Goal: Check status: Check status

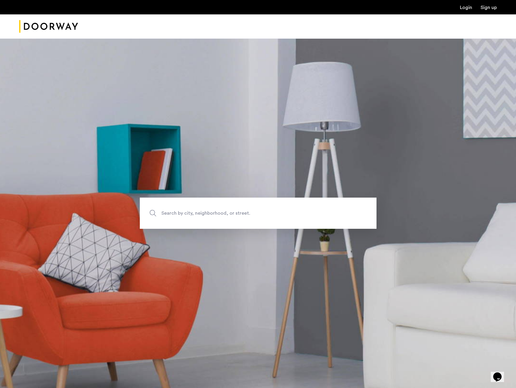
click at [466, 5] on link "Login" at bounding box center [466, 7] width 12 height 5
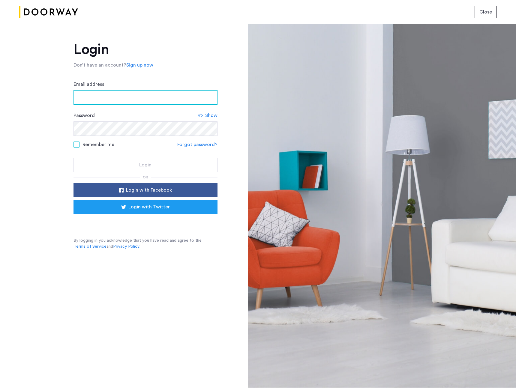
click at [193, 91] on input "Email address" at bounding box center [146, 97] width 144 height 14
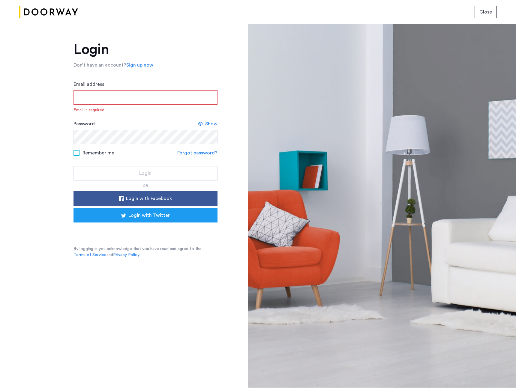
type input "**********"
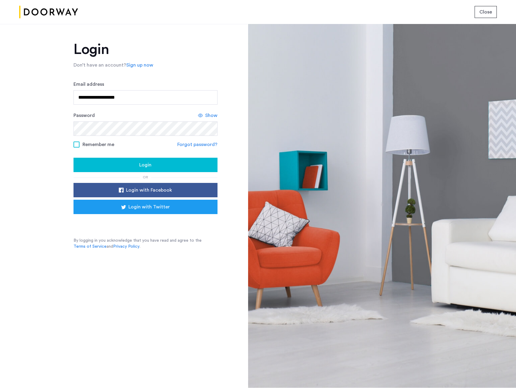
click at [75, 145] on span at bounding box center [77, 145] width 6 height 6
click at [118, 164] on div "Login" at bounding box center [145, 165] width 134 height 7
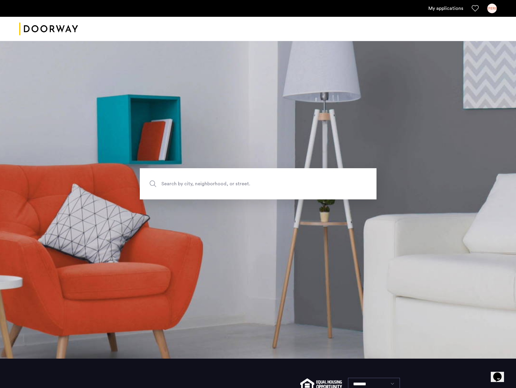
scroll to position [90, 0]
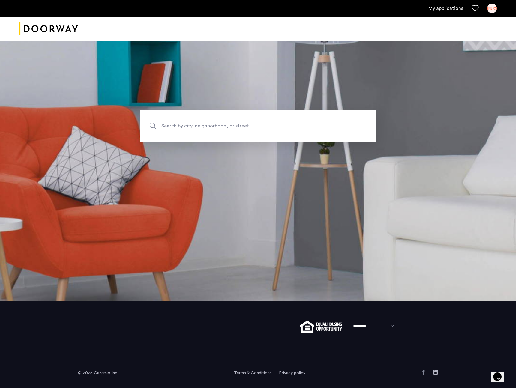
click at [449, 11] on link "My applications" at bounding box center [446, 8] width 35 height 7
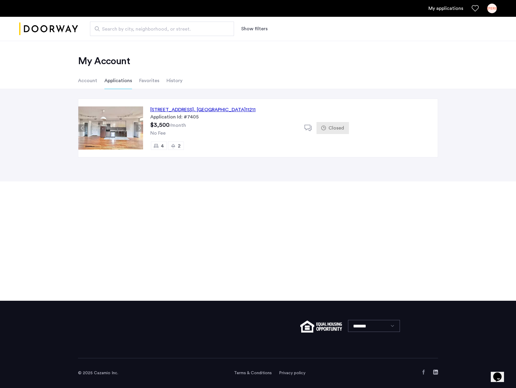
click at [226, 110] on span ", [GEOGRAPHIC_DATA]" at bounding box center [220, 109] width 52 height 5
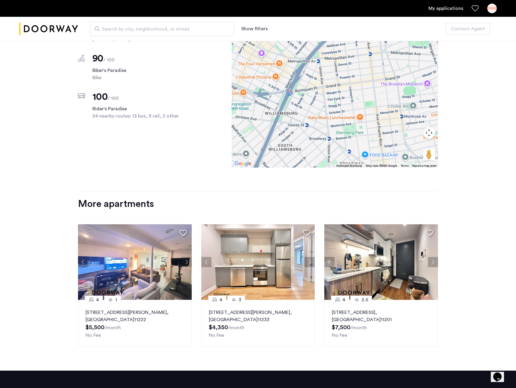
scroll to position [511, 0]
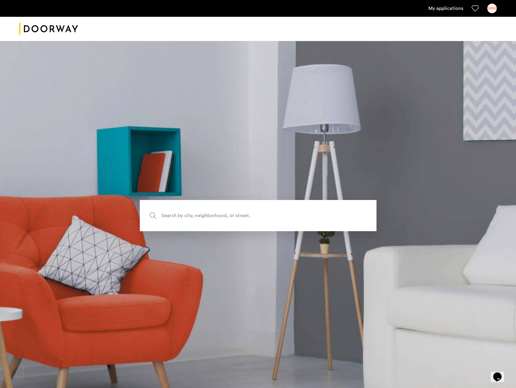
click at [493, 5] on div "[PERSON_NAME]" at bounding box center [493, 9] width 10 height 10
click at [467, 25] on span "My Account" at bounding box center [459, 25] width 66 height 7
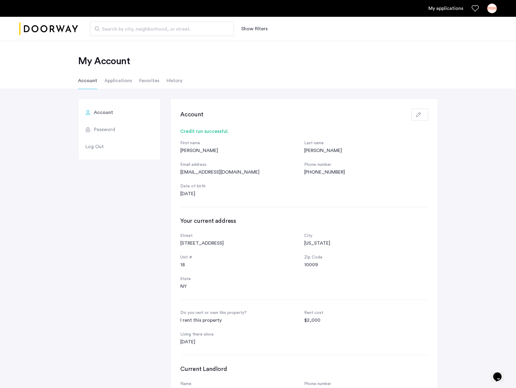
click at [173, 81] on li "History" at bounding box center [175, 80] width 16 height 17
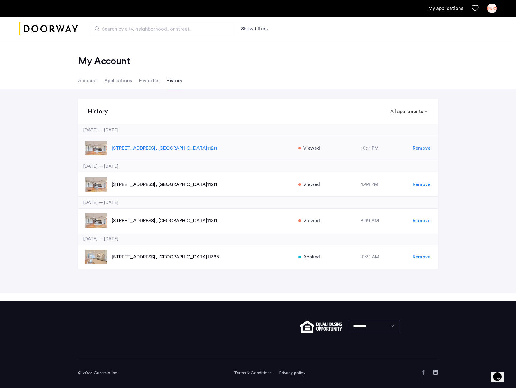
click at [152, 148] on p "553 Grand Street, Unit 3, Brooklyn , NY 11211" at bounding box center [202, 148] width 180 height 7
click at [142, 186] on p "553 Grand Street, Unit 3, Brooklyn , NY 11211" at bounding box center [202, 184] width 180 height 7
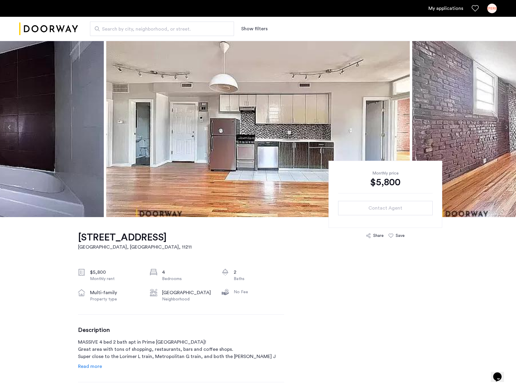
scroll to position [1, 0]
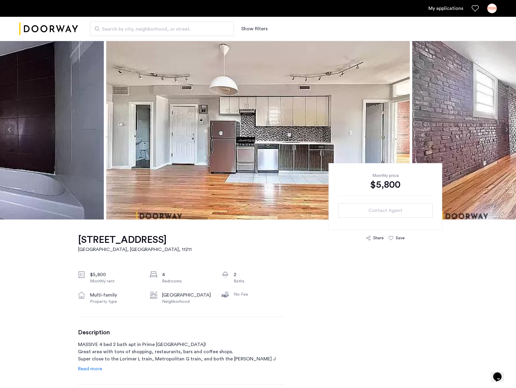
click at [509, 131] on button "Next apartment" at bounding box center [507, 130] width 10 height 10
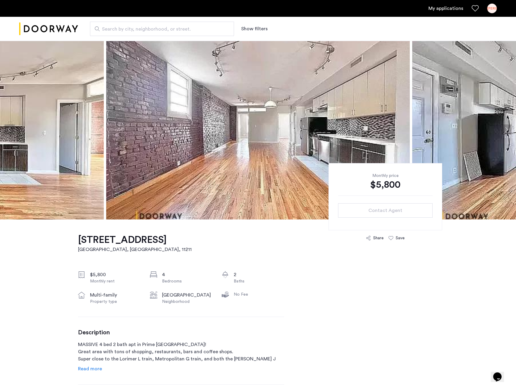
click at [509, 131] on button "Next apartment" at bounding box center [507, 130] width 10 height 10
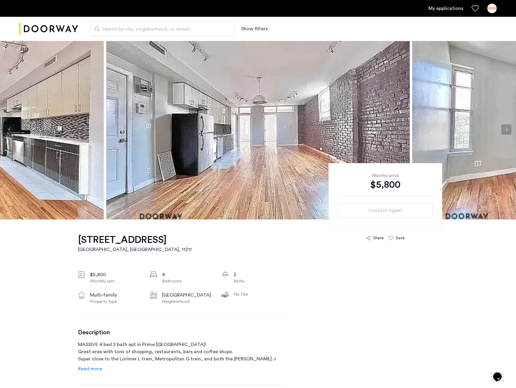
click at [509, 131] on button "Next apartment" at bounding box center [507, 130] width 10 height 10
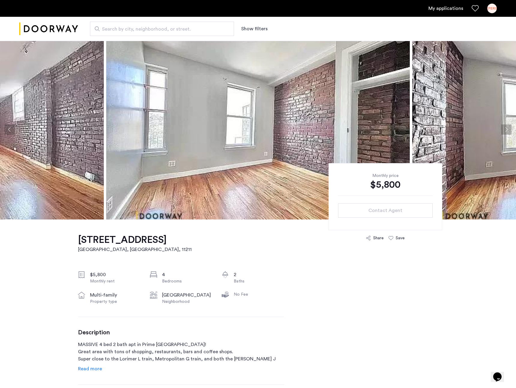
click at [509, 131] on button "Next apartment" at bounding box center [507, 130] width 10 height 10
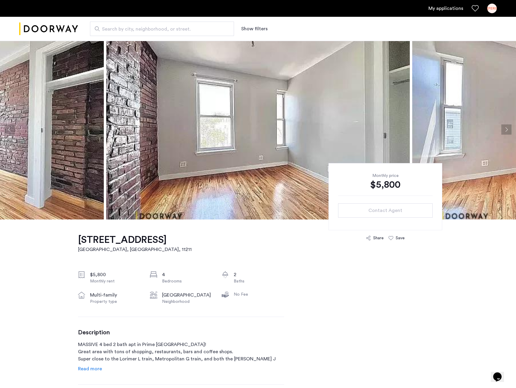
click at [509, 131] on button "Next apartment" at bounding box center [507, 130] width 10 height 10
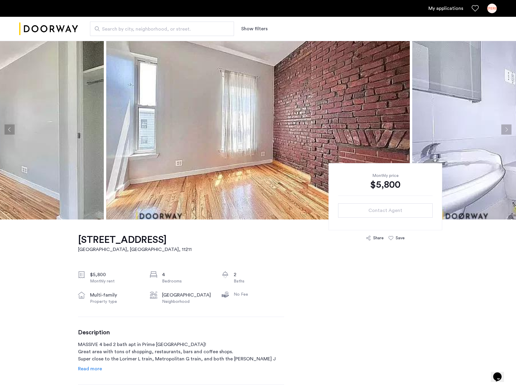
click at [509, 131] on button "Next apartment" at bounding box center [507, 130] width 10 height 10
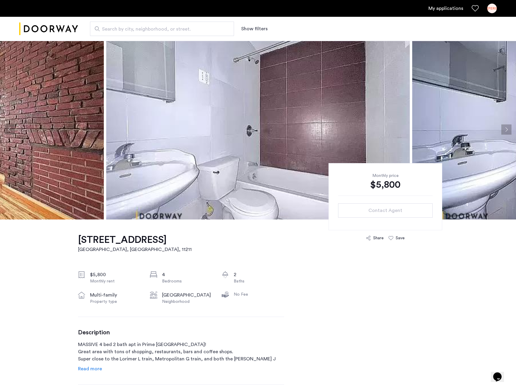
click at [509, 131] on button "Next apartment" at bounding box center [507, 130] width 10 height 10
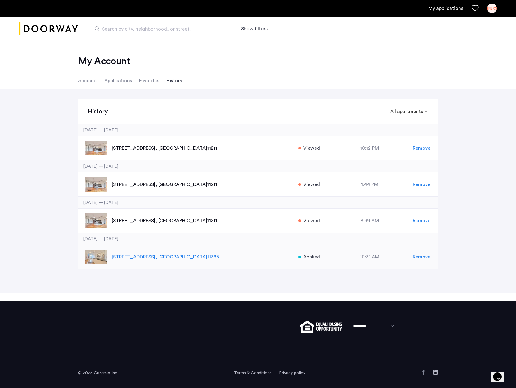
click at [202, 260] on span ", [GEOGRAPHIC_DATA]" at bounding box center [182, 257] width 52 height 5
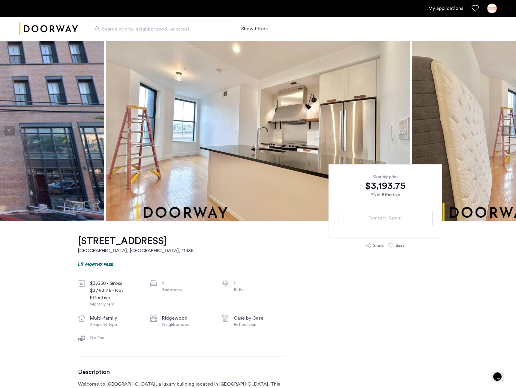
click at [14, 133] on button "Previous apartment" at bounding box center [10, 131] width 10 height 10
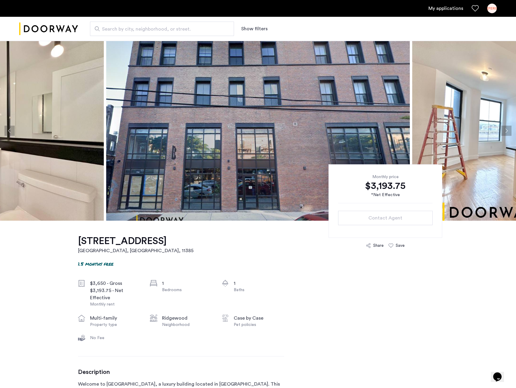
click at [14, 133] on button "Previous apartment" at bounding box center [10, 131] width 10 height 10
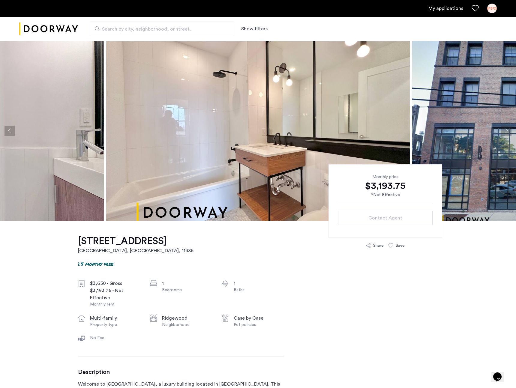
click at [14, 133] on button "Previous apartment" at bounding box center [10, 131] width 10 height 10
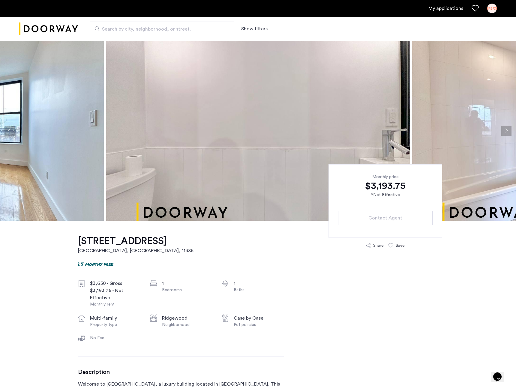
click at [14, 133] on button "Previous apartment" at bounding box center [10, 131] width 10 height 10
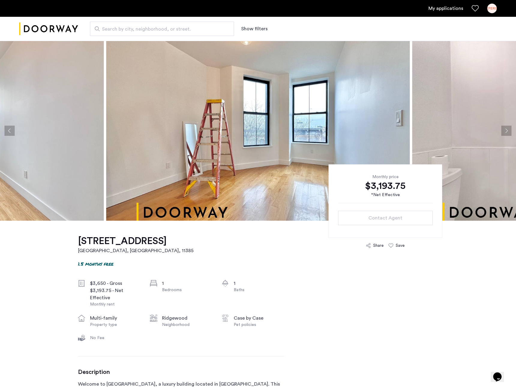
click at [14, 133] on button "Previous apartment" at bounding box center [10, 131] width 10 height 10
